Goal: Understand process/instructions: Learn about a topic

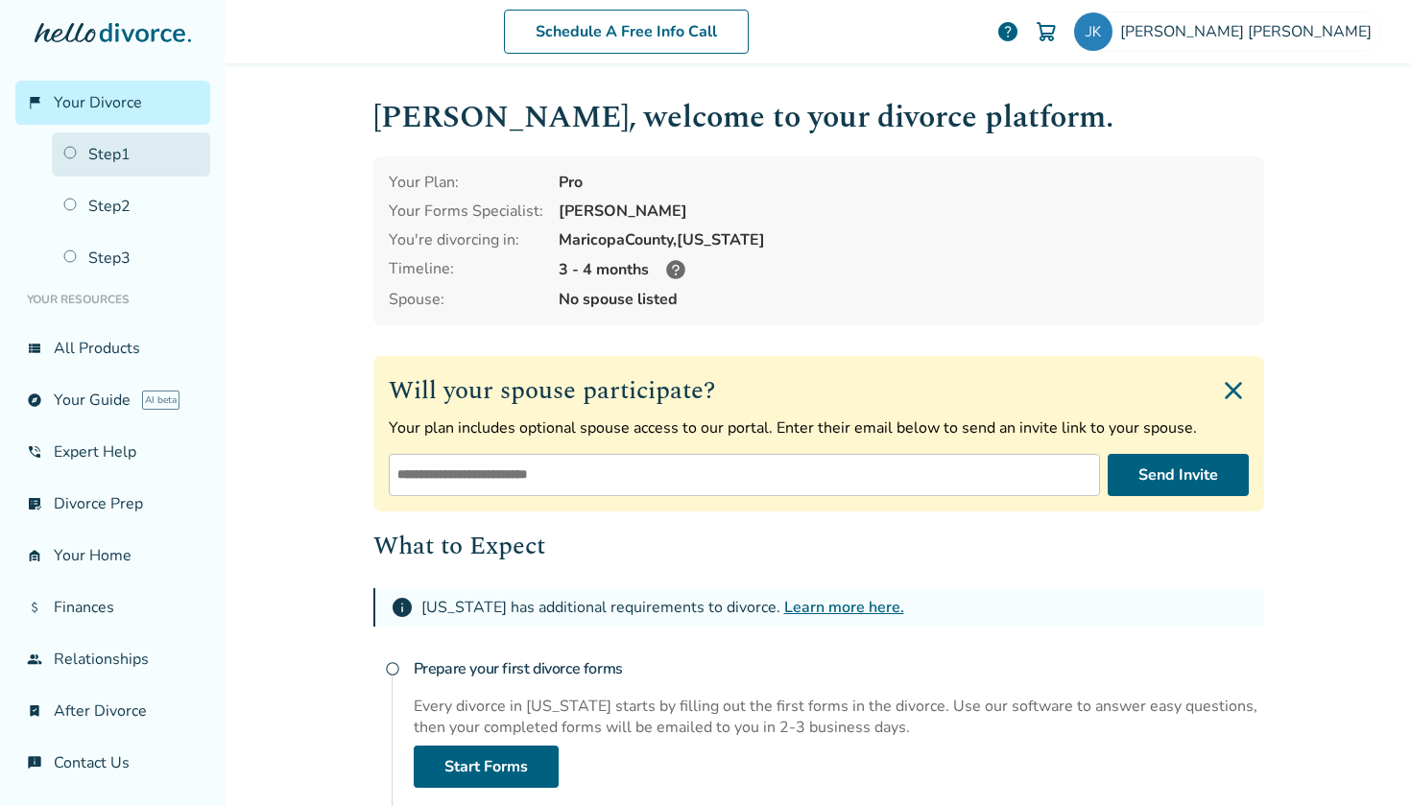
click at [149, 162] on link "Step 1" at bounding box center [131, 154] width 158 height 44
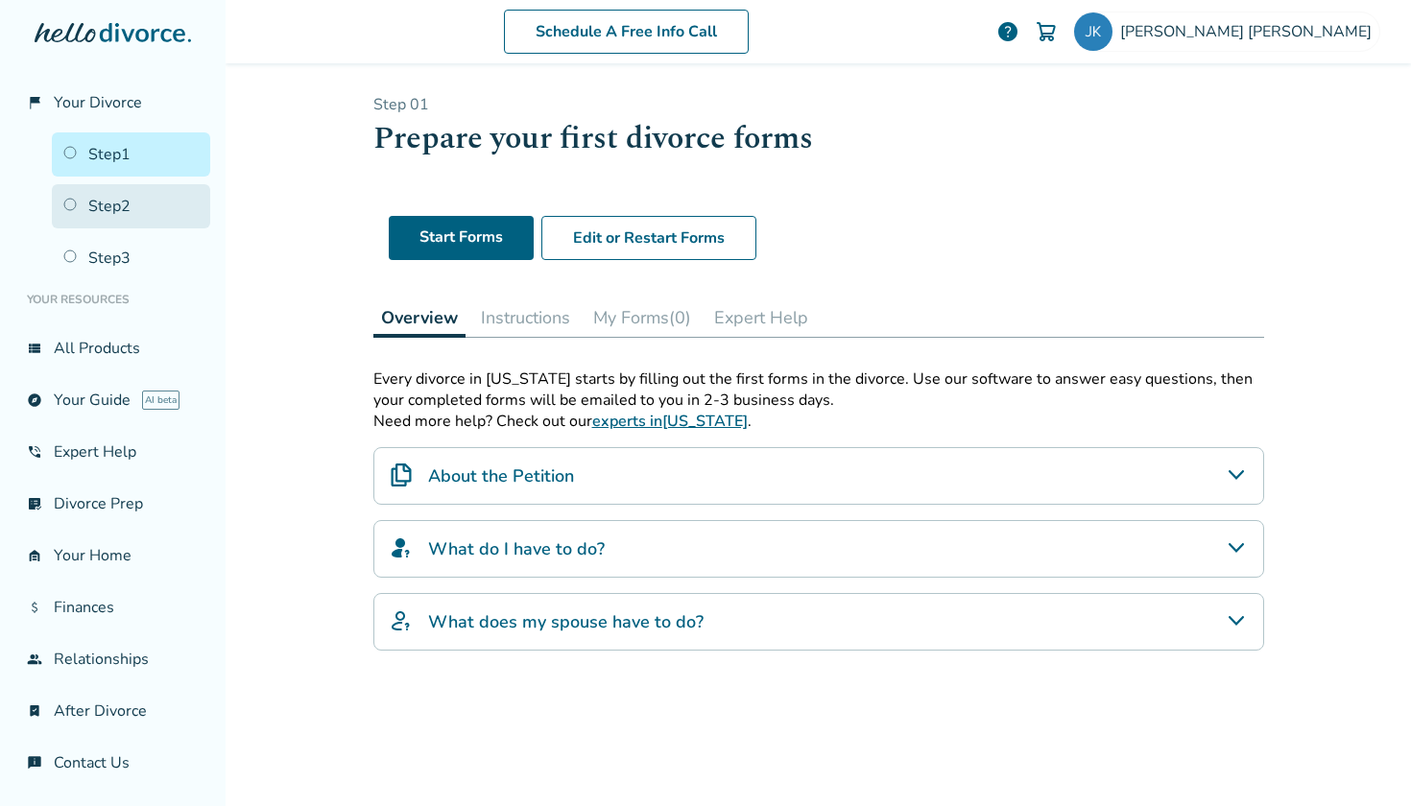
click at [110, 212] on link "Step 2" at bounding box center [131, 206] width 158 height 44
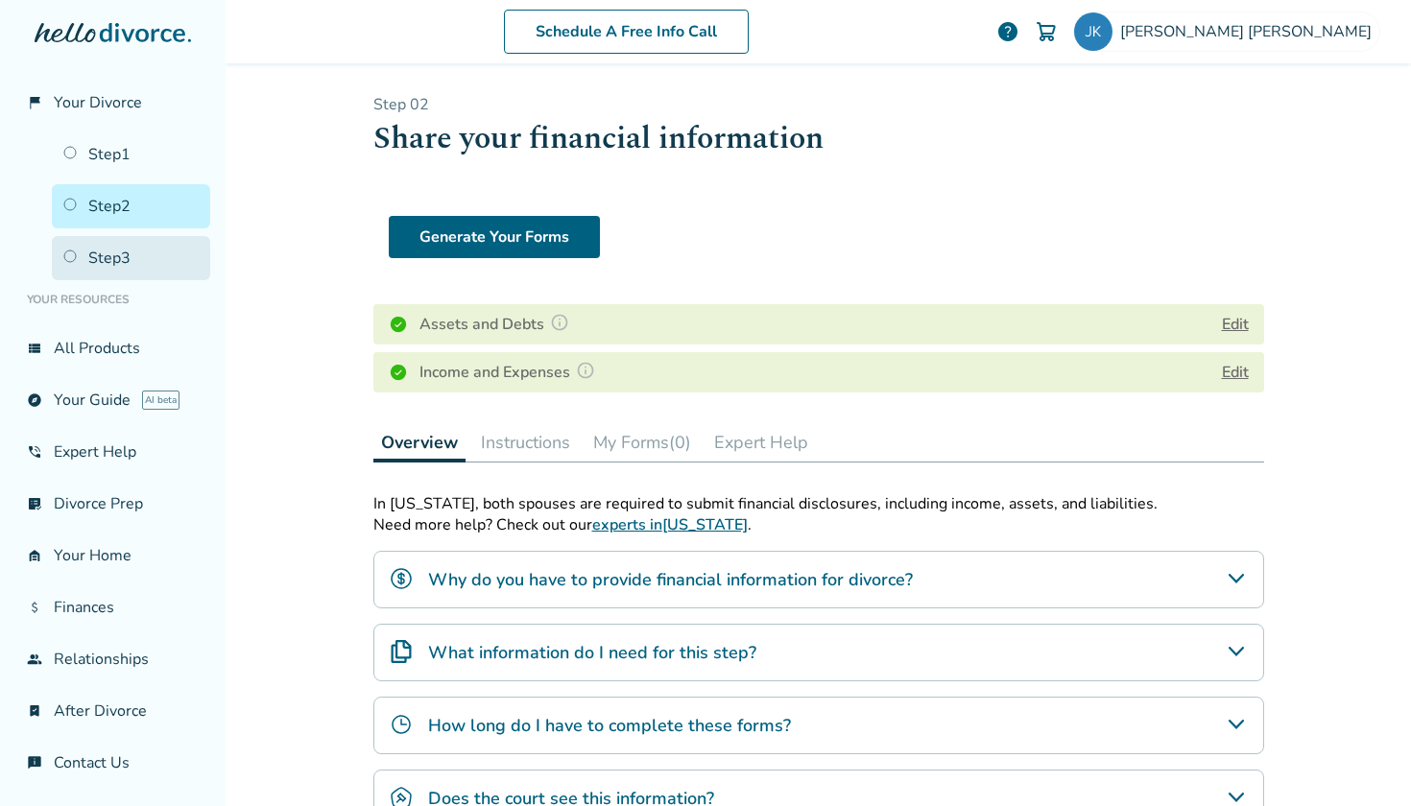
click at [109, 258] on link "Step 3" at bounding box center [131, 258] width 158 height 44
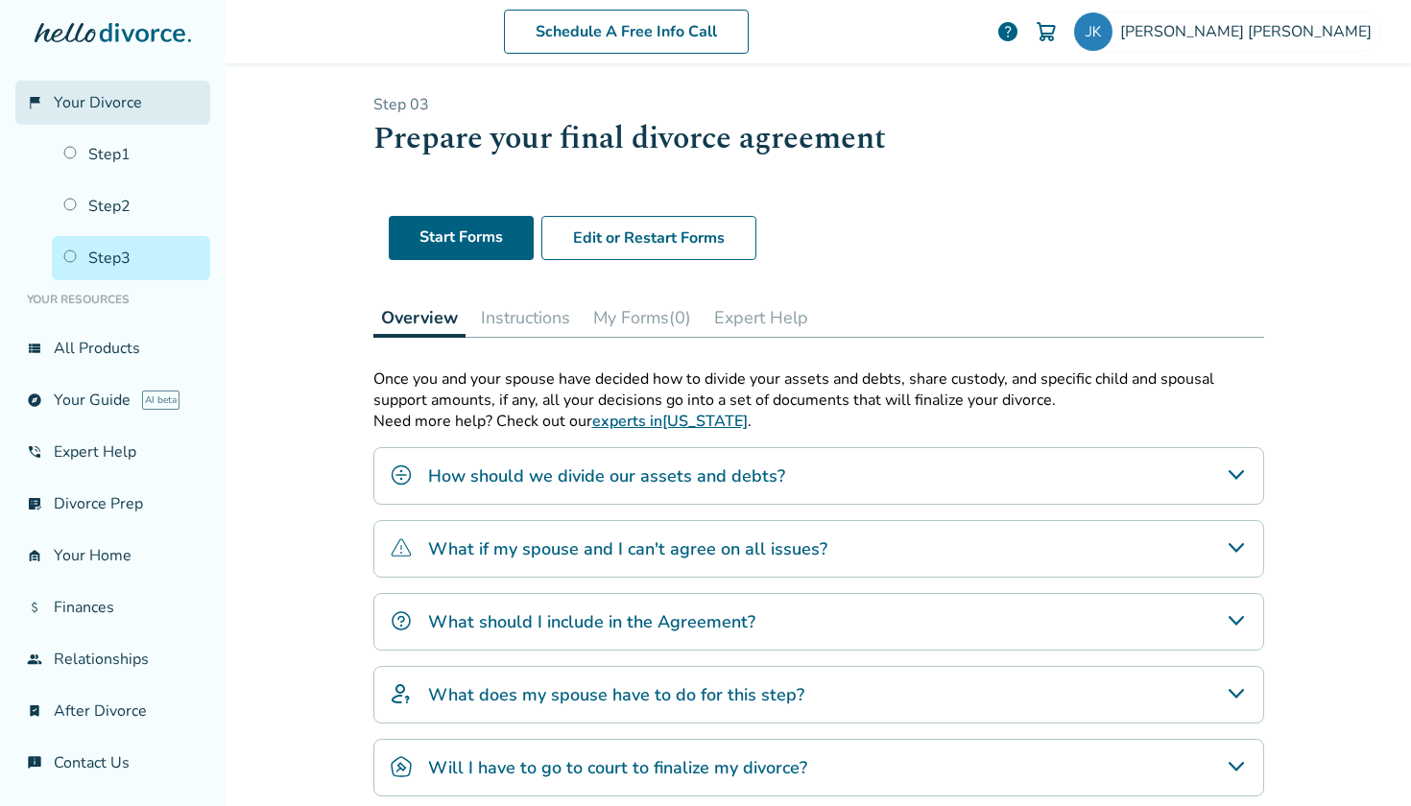
click at [108, 113] on link "flag_2 Your Divorce" at bounding box center [112, 103] width 195 height 44
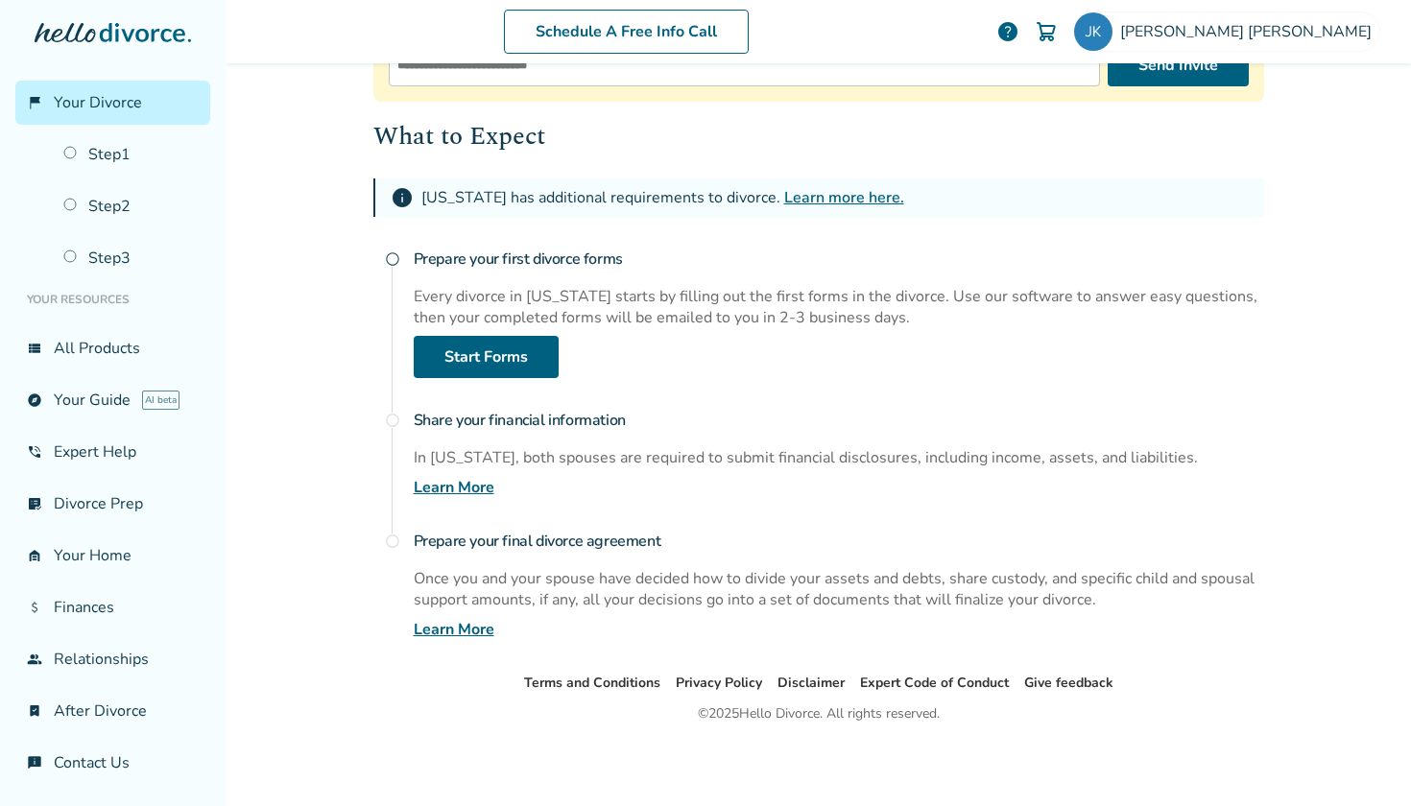
scroll to position [410, 0]
